Goal: Task Accomplishment & Management: Manage account settings

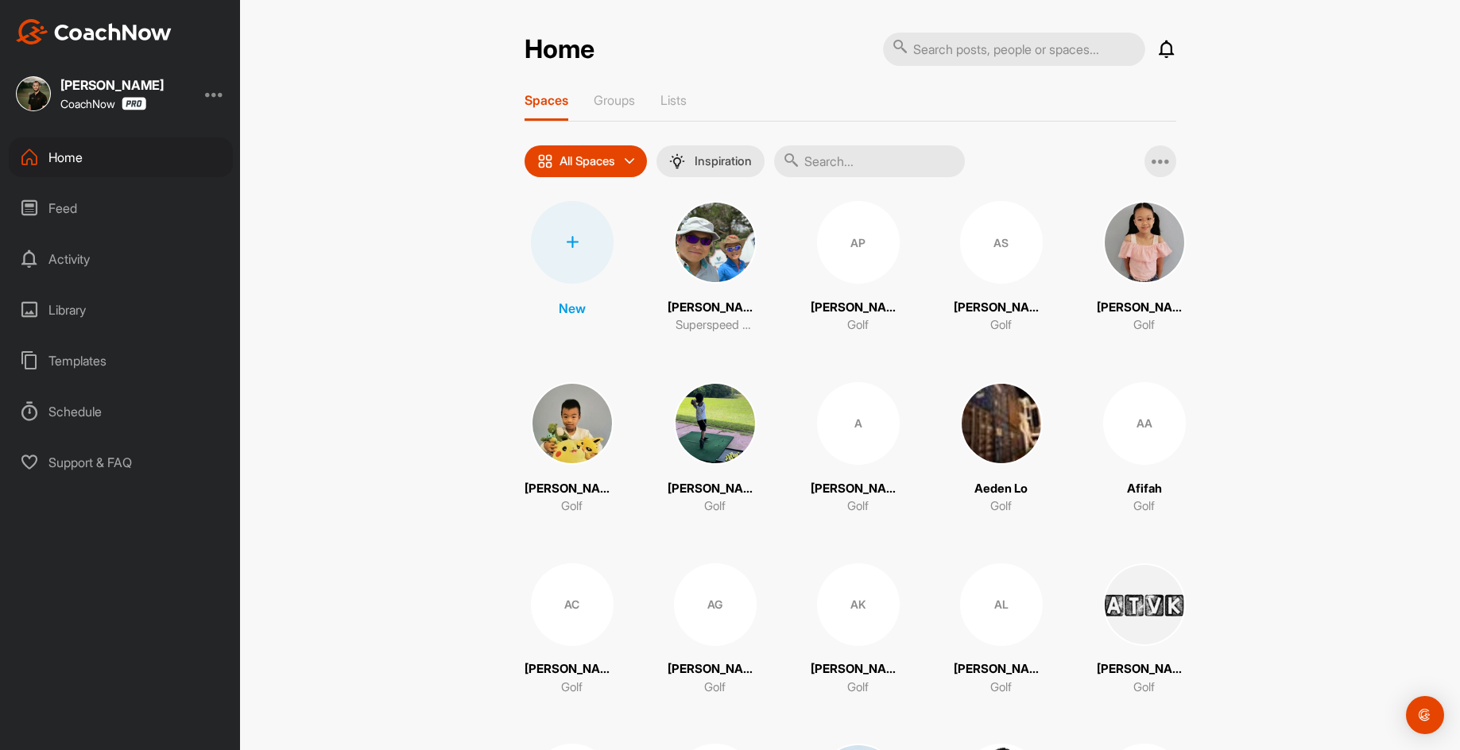
click at [853, 161] on input "text" at bounding box center [869, 161] width 191 height 32
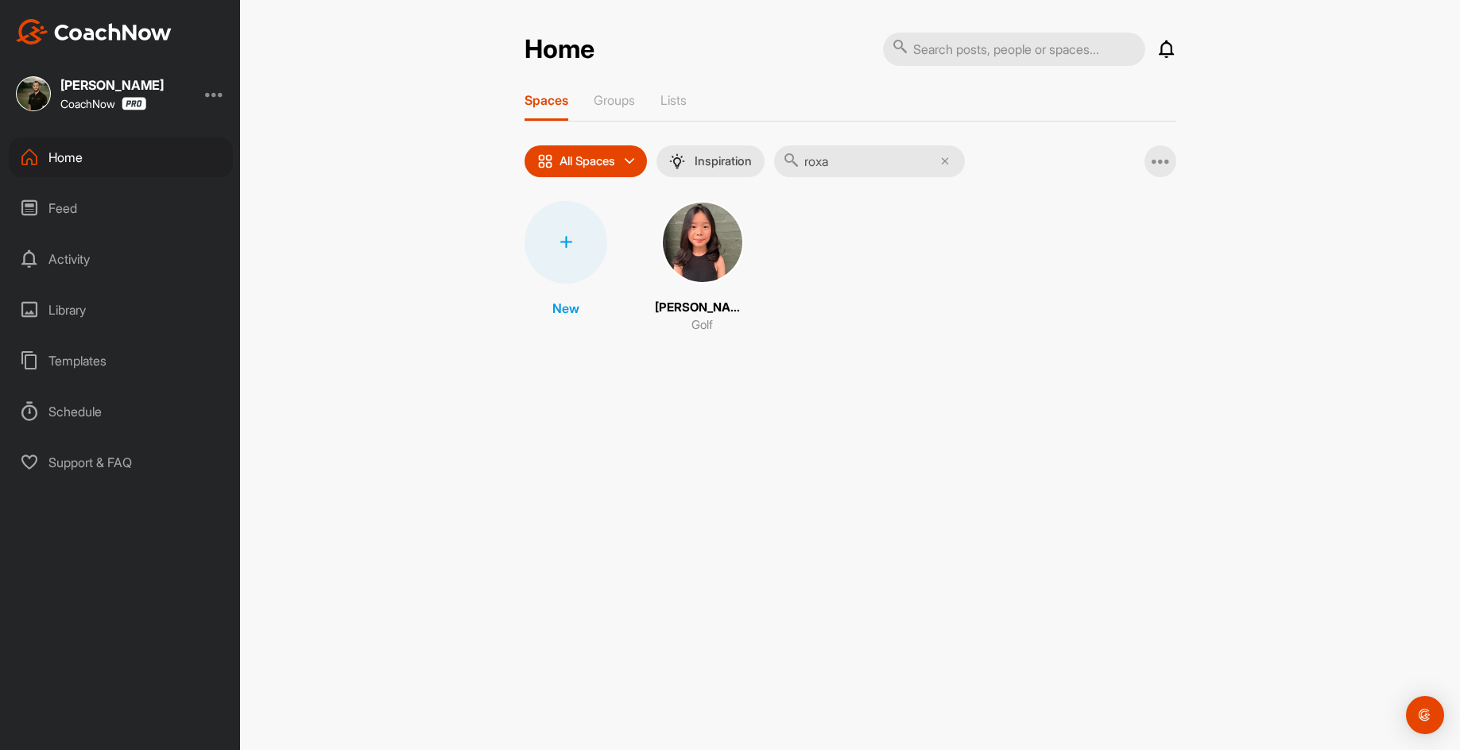
type input "roxa"
click at [705, 219] on img at bounding box center [702, 242] width 83 height 83
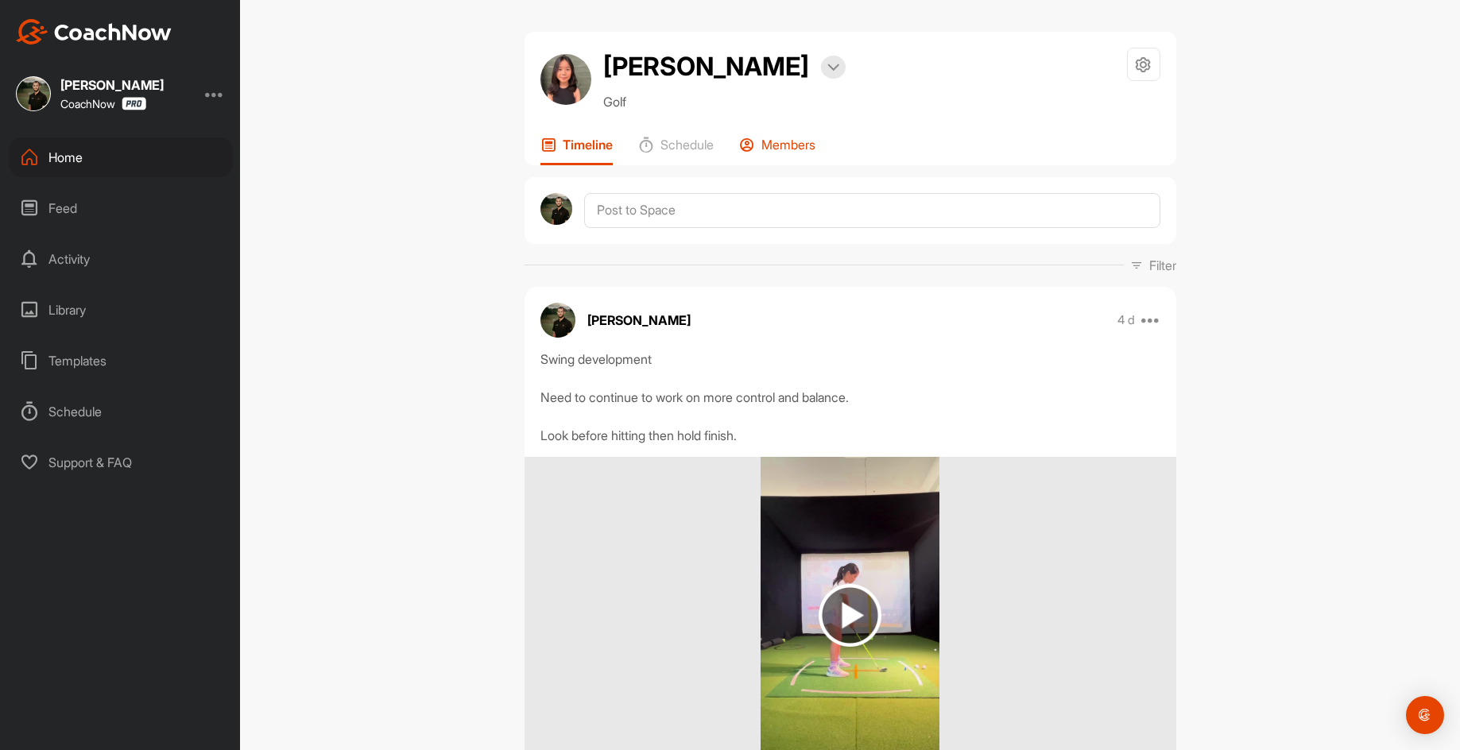
click at [787, 143] on p "Members" at bounding box center [788, 145] width 54 height 16
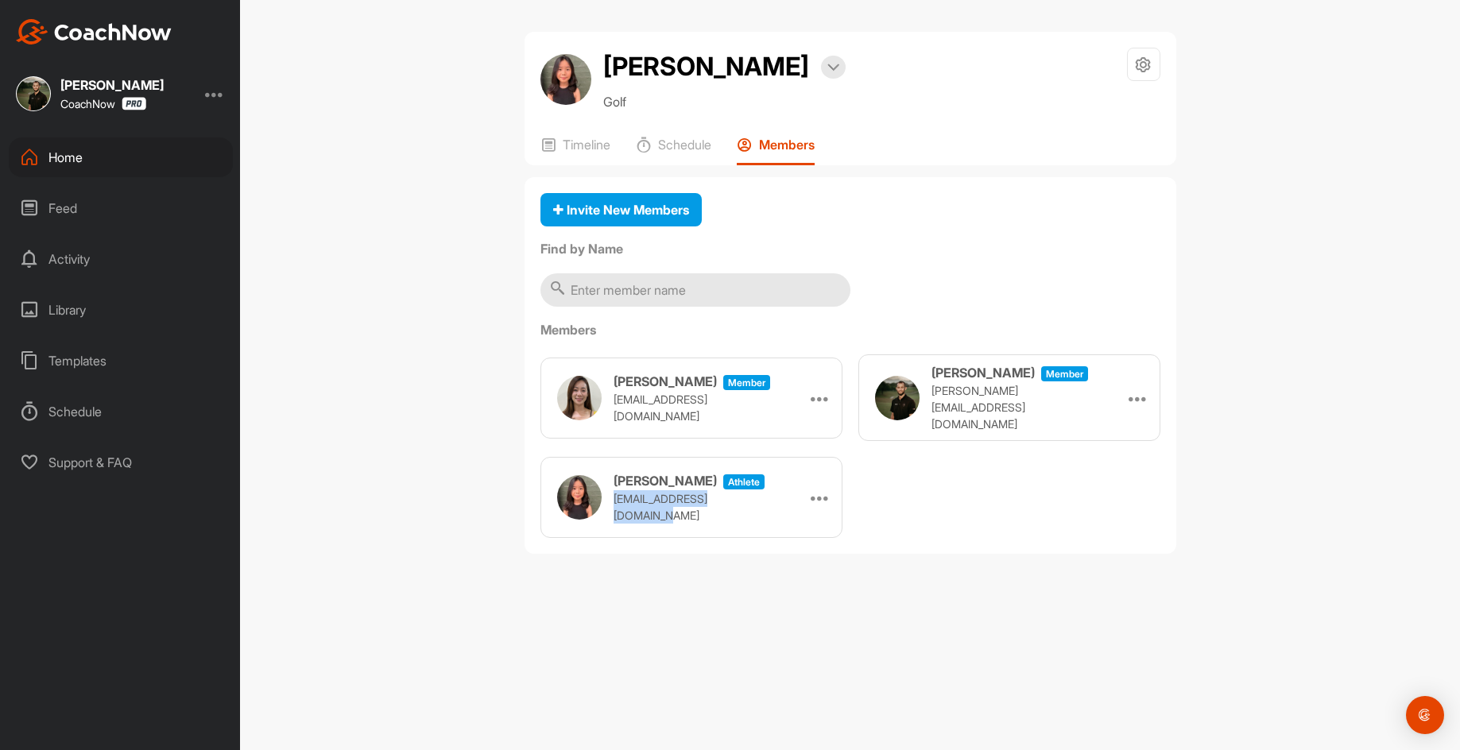
drag, startPoint x: 761, startPoint y: 505, endPoint x: 613, endPoint y: 513, distance: 148.8
click at [613, 513] on div "[PERSON_NAME] athlete [EMAIL_ADDRESS][DOMAIN_NAME] Remove" at bounding box center [691, 497] width 302 height 81
copy p "[EMAIL_ADDRESS][DOMAIN_NAME]"
